Goal: Complete application form

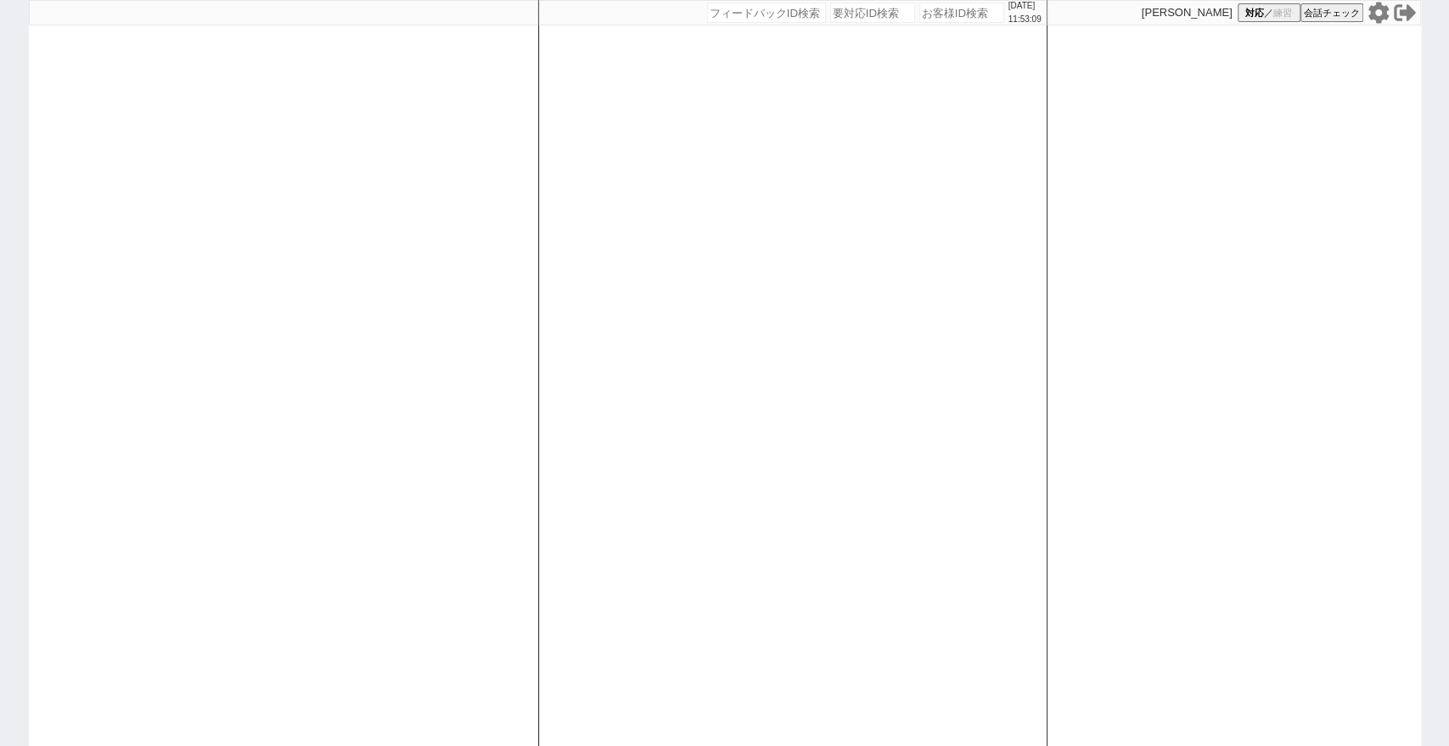
click at [801, 0] on div "[DATE] 11:53:09" at bounding box center [793, 12] width 508 height 25
click at [773, 14] on input "number" at bounding box center [766, 13] width 119 height 20
paste input "141191"
type input "141191"
select select
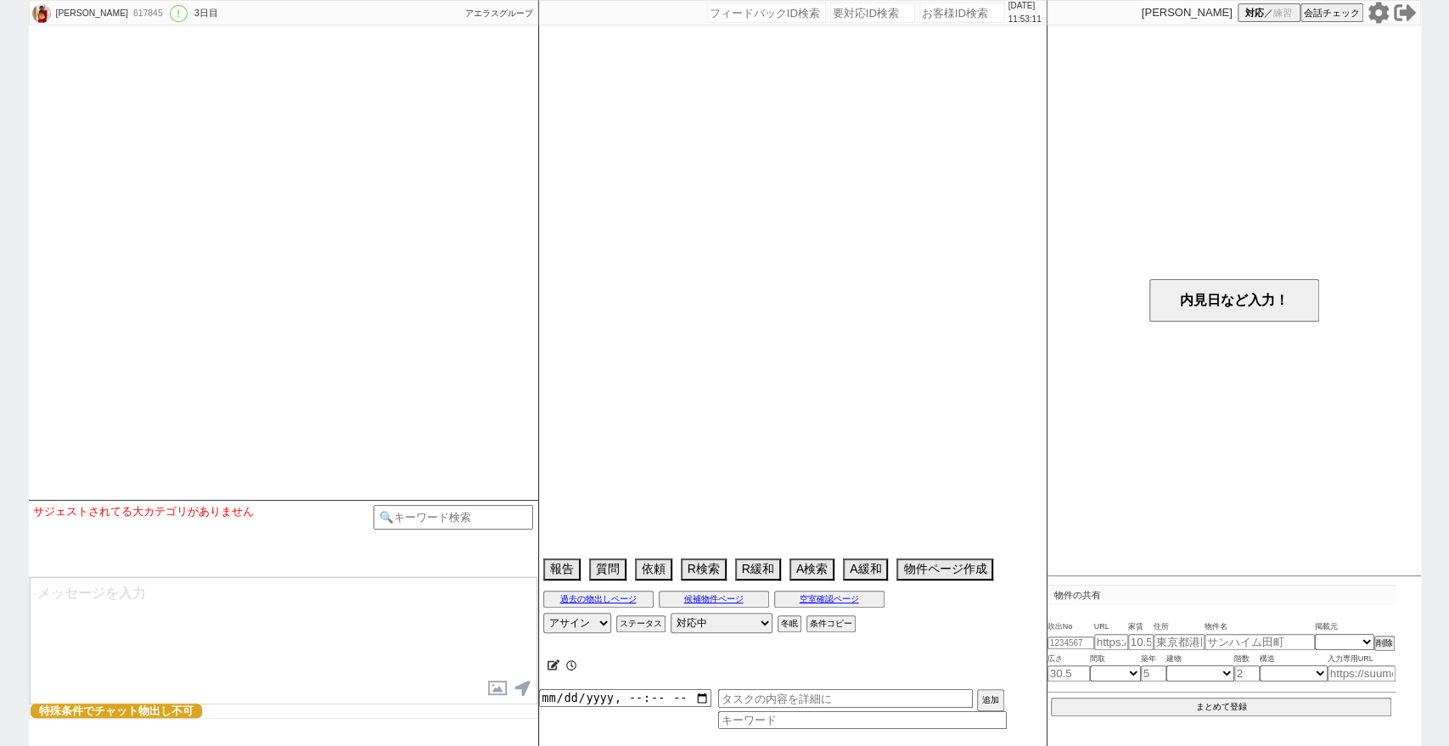
type textarea "収入証明書の方が手渡しで受け取っていて揃えられない"
select select "16"
select select "0"
select select "25"
select select "35"
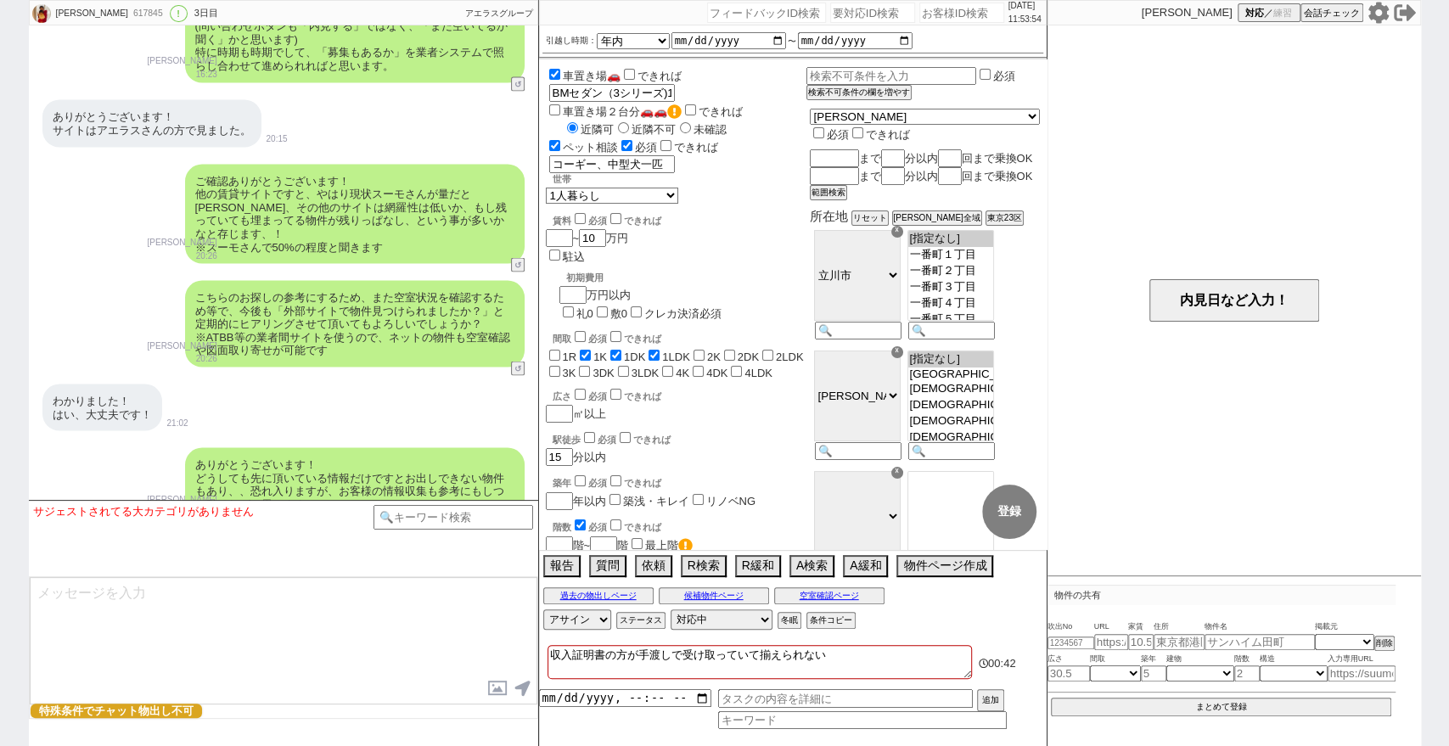
scroll to position [2181, 0]
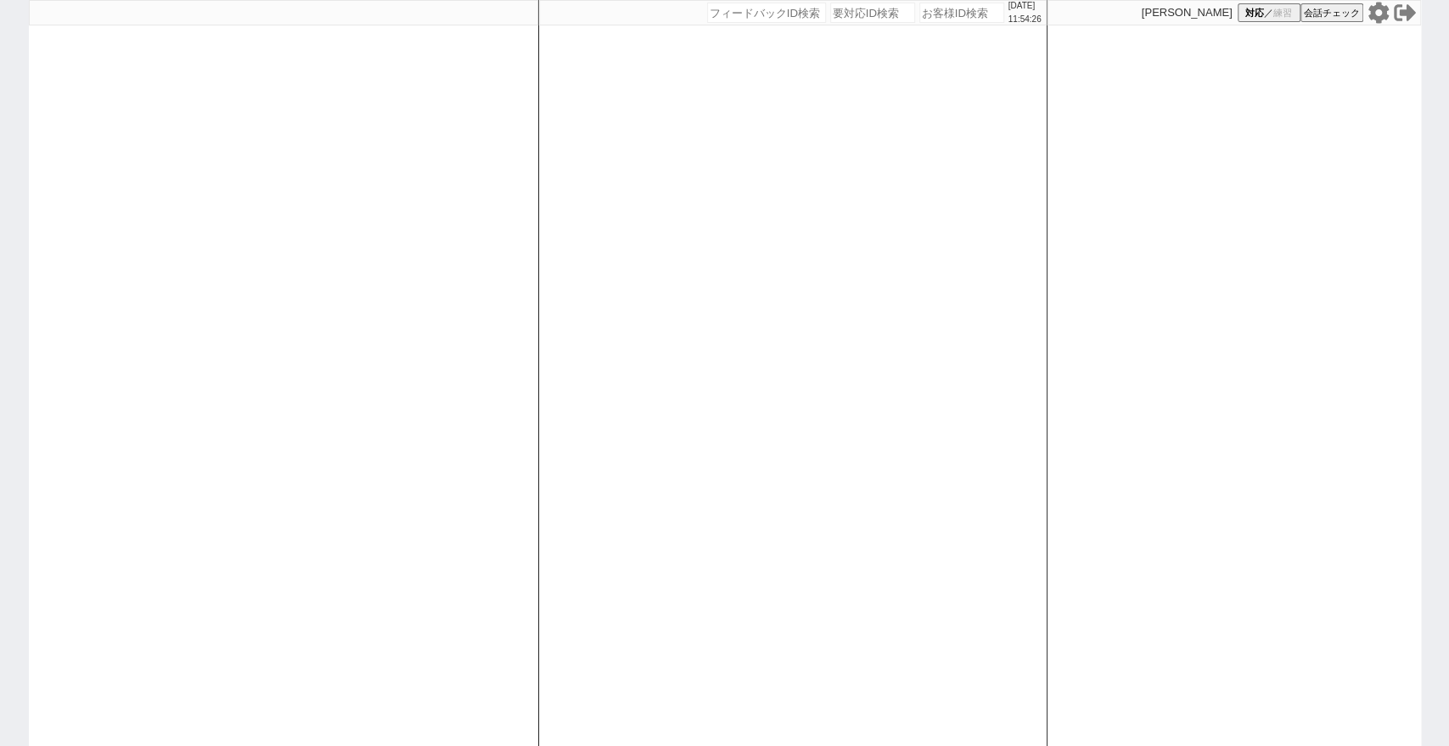
click at [1370, 19] on icon at bounding box center [1378, 12] width 20 height 21
